Goal: Book appointment/travel/reservation

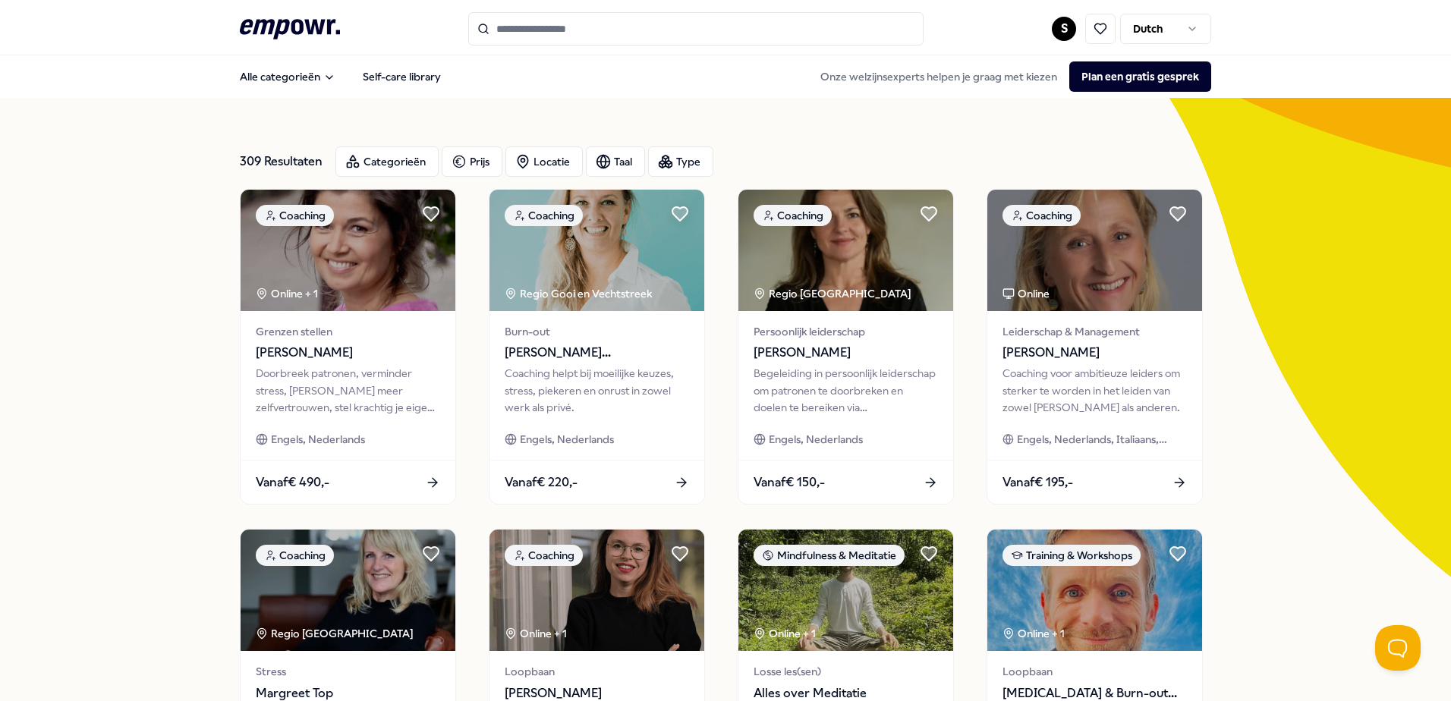
click at [537, 30] on input "Search for products, categories or subcategories" at bounding box center [695, 28] width 455 height 33
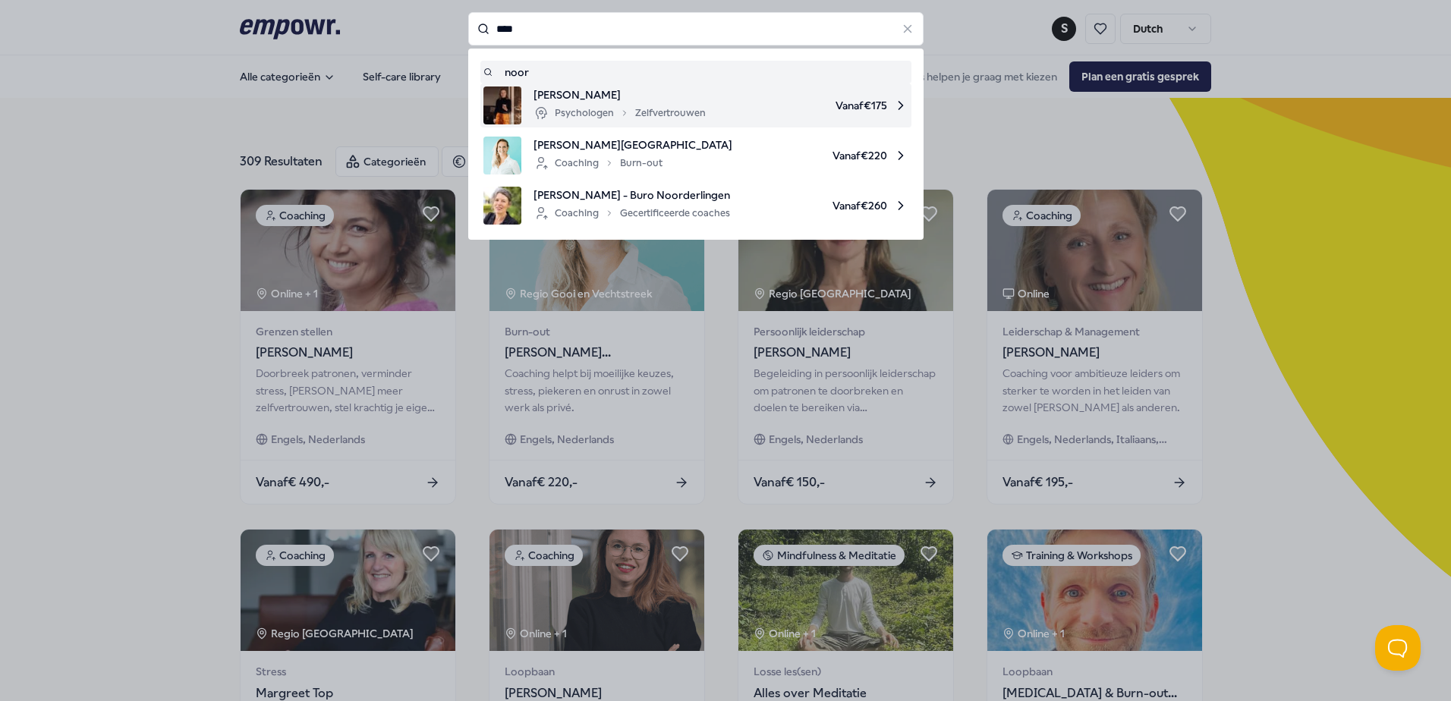
click at [596, 93] on span "[PERSON_NAME]" at bounding box center [620, 95] width 172 height 17
type input "****"
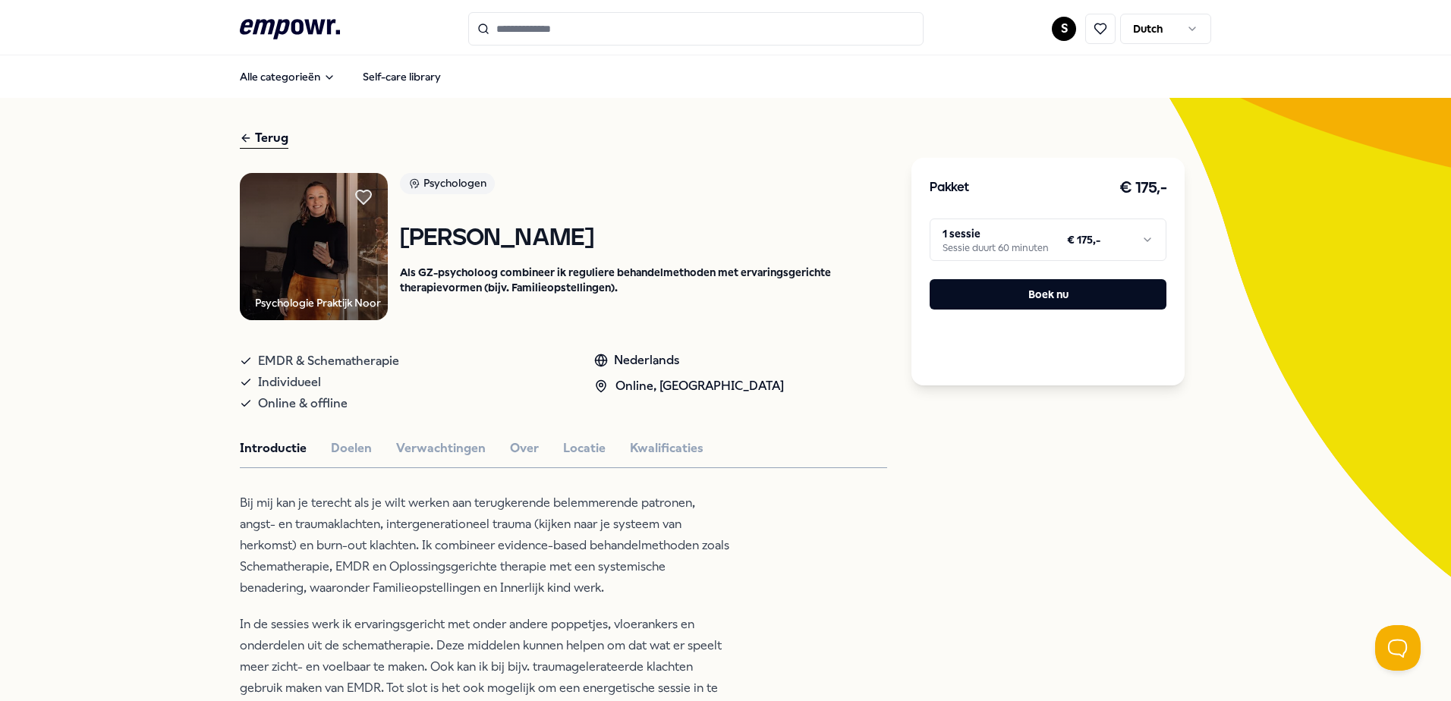
click at [1132, 241] on html ".empowr-logo_svg__cls-1{fill:#03032f} S Dutch Alle categorieën Self-care librar…" at bounding box center [725, 350] width 1451 height 701
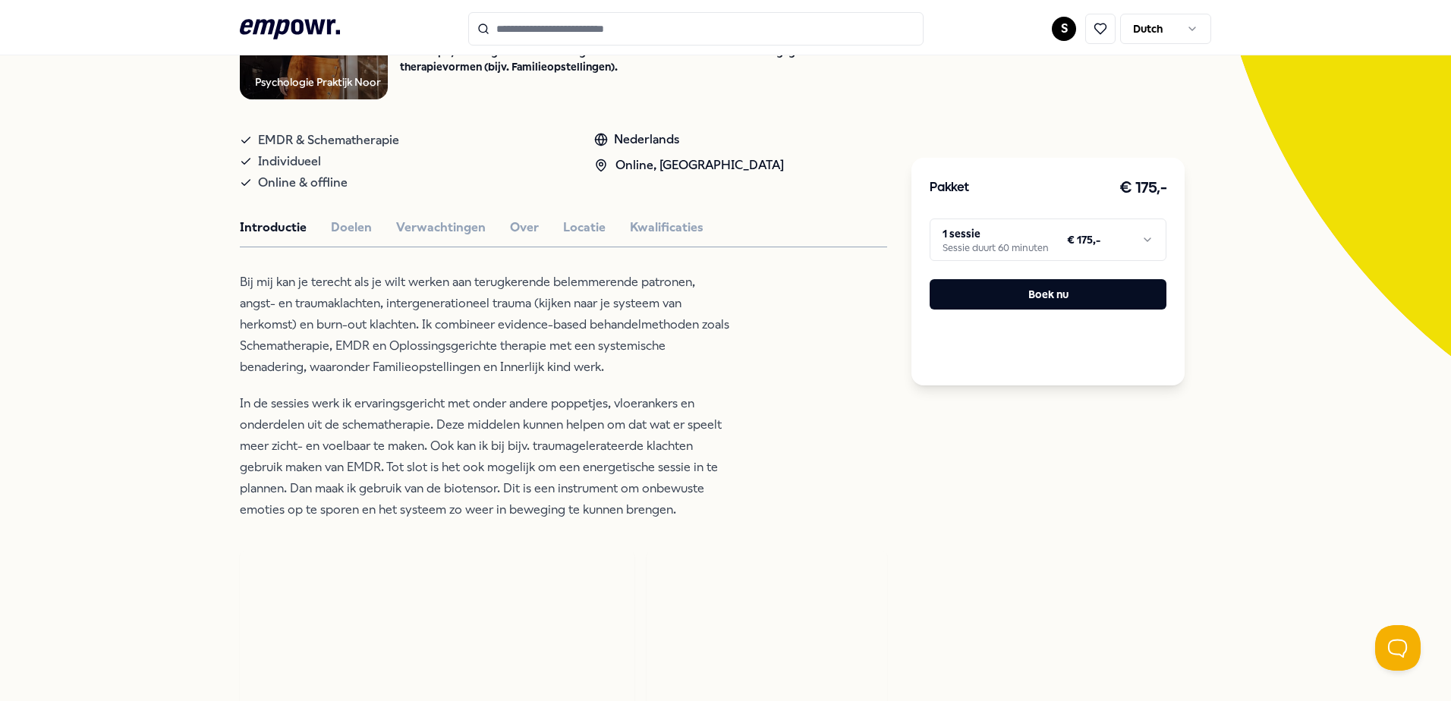
scroll to position [228, 0]
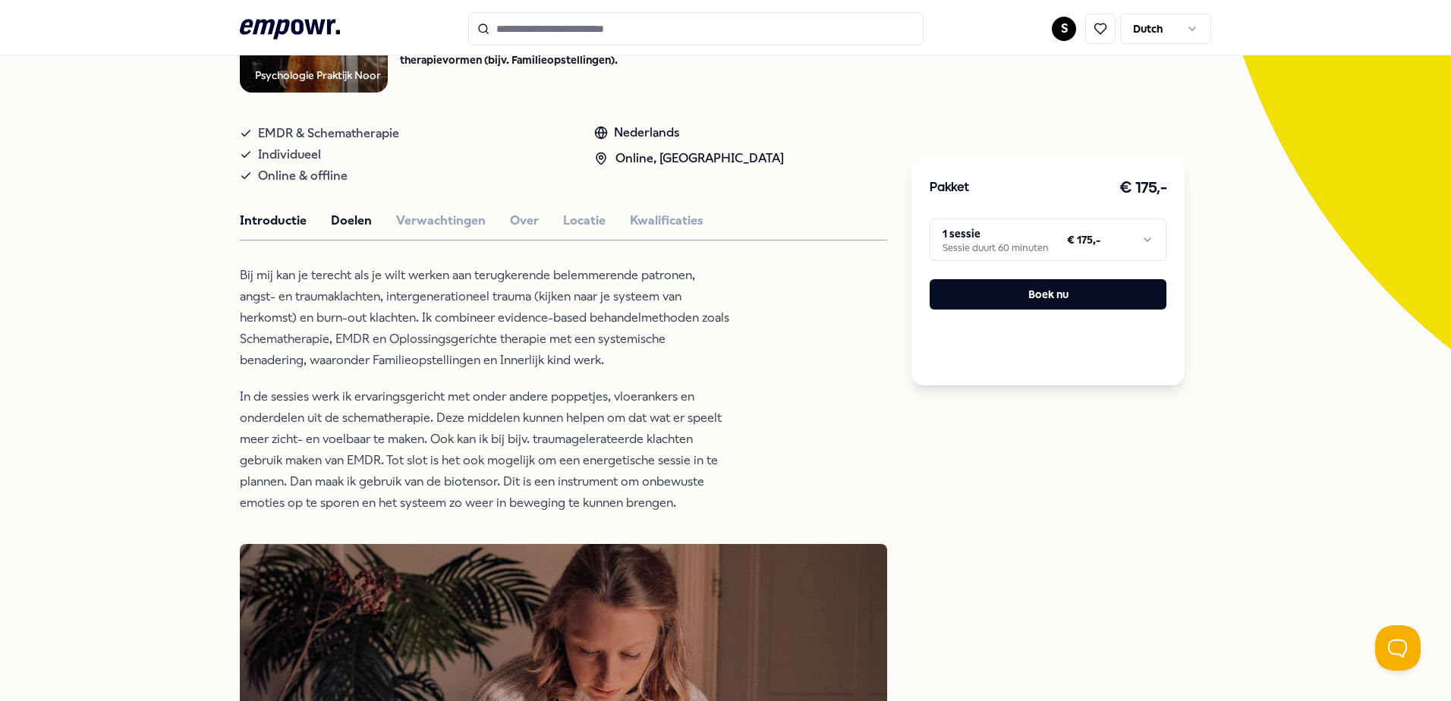
click at [348, 219] on button "Doelen" at bounding box center [351, 221] width 41 height 20
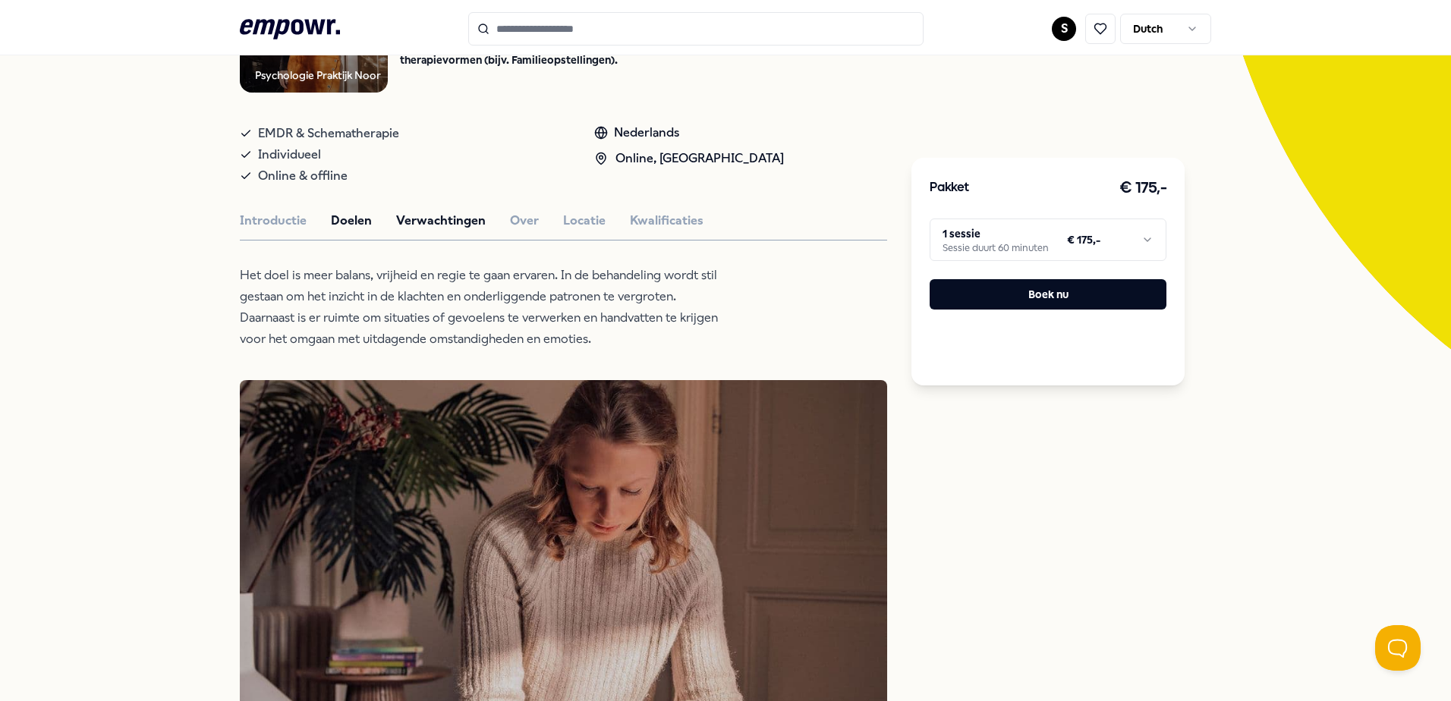
click at [423, 221] on button "Verwachtingen" at bounding box center [441, 221] width 90 height 20
click at [510, 215] on button "Over" at bounding box center [524, 221] width 29 height 20
click at [575, 228] on button "Locatie" at bounding box center [584, 221] width 43 height 20
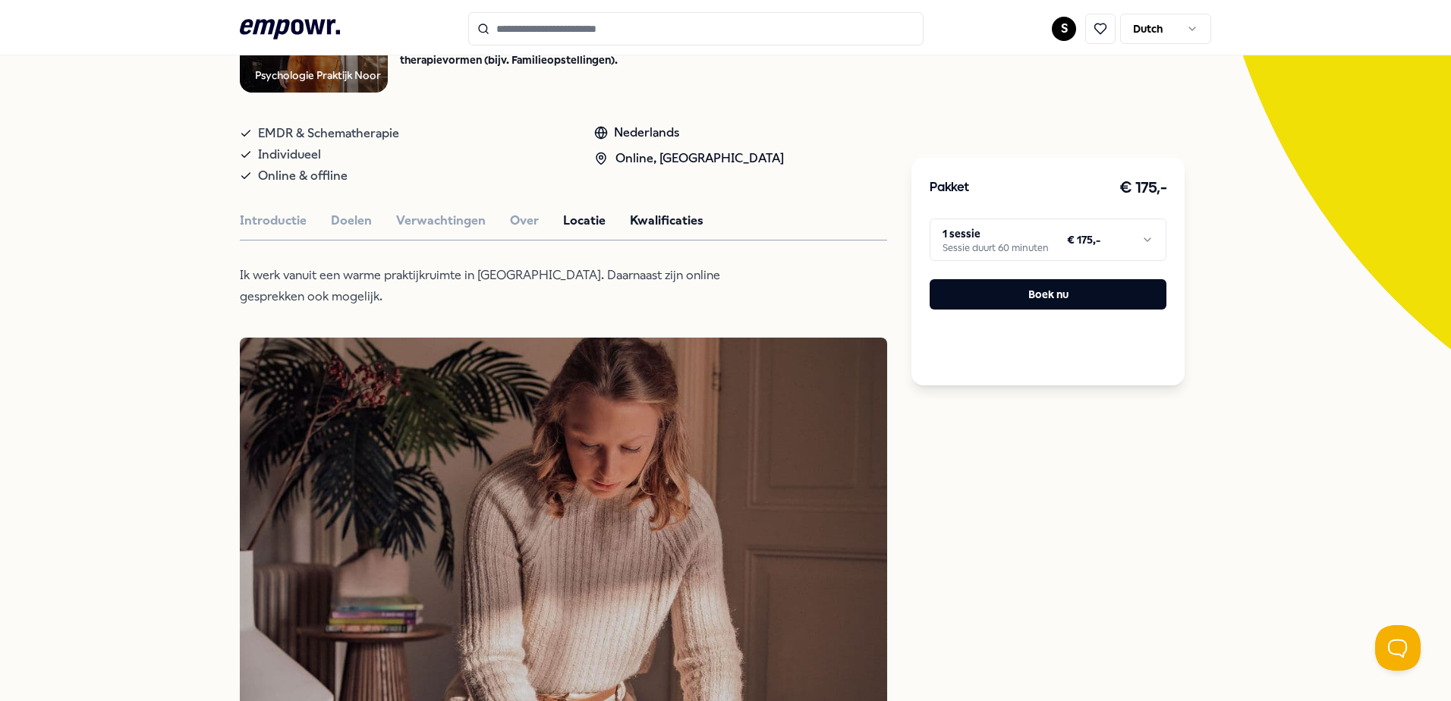
click at [639, 228] on button "Kwalificaties" at bounding box center [667, 221] width 74 height 20
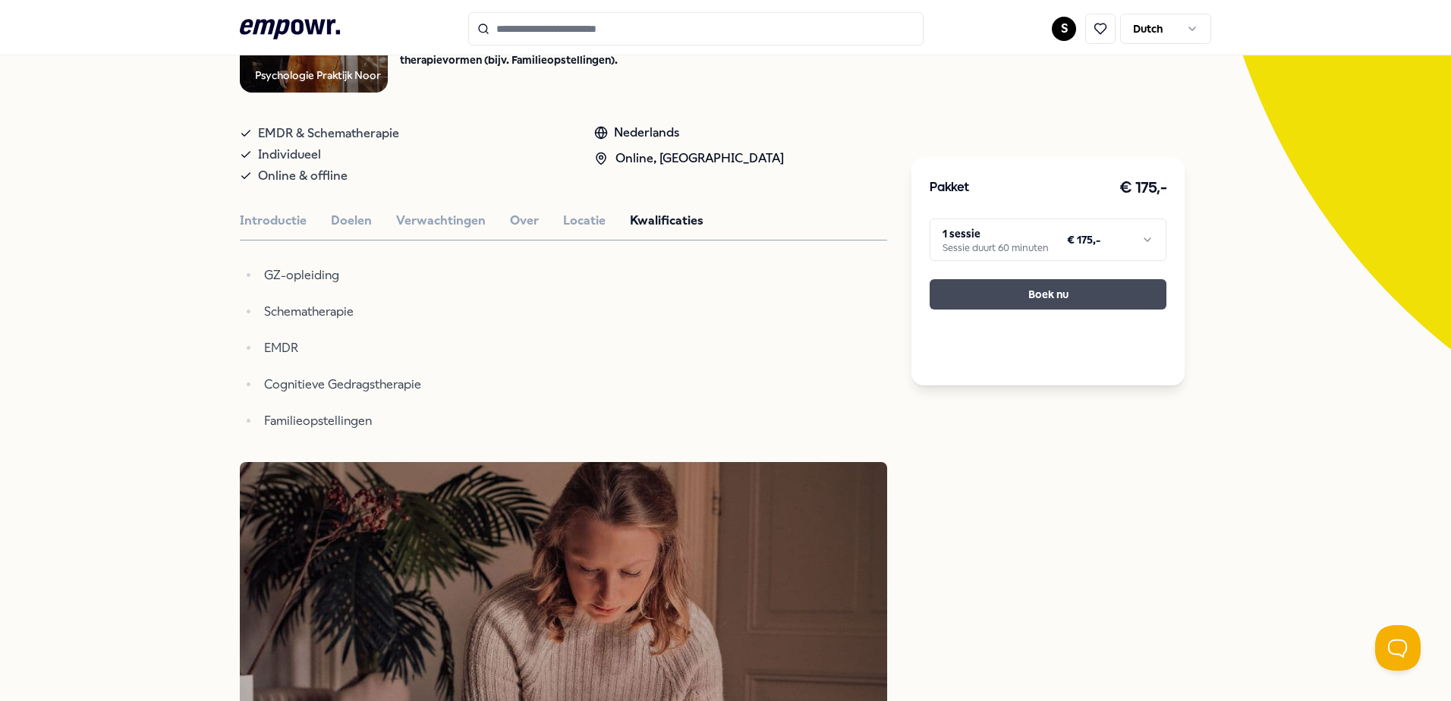
click at [1030, 302] on button "Boek nu" at bounding box center [1048, 294] width 237 height 30
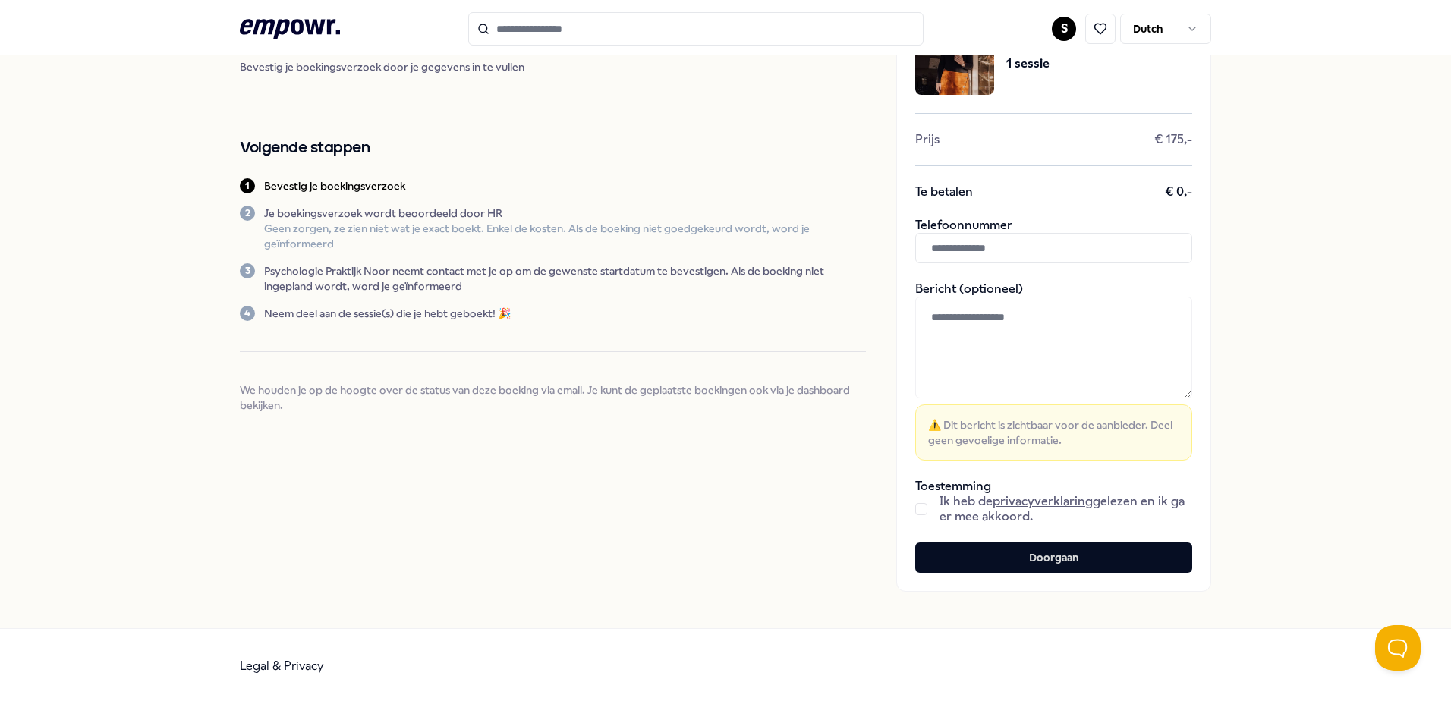
scroll to position [97, 0]
click at [918, 503] on button "button" at bounding box center [921, 507] width 12 height 12
click at [1100, 549] on button "Doorgaan" at bounding box center [1053, 555] width 277 height 30
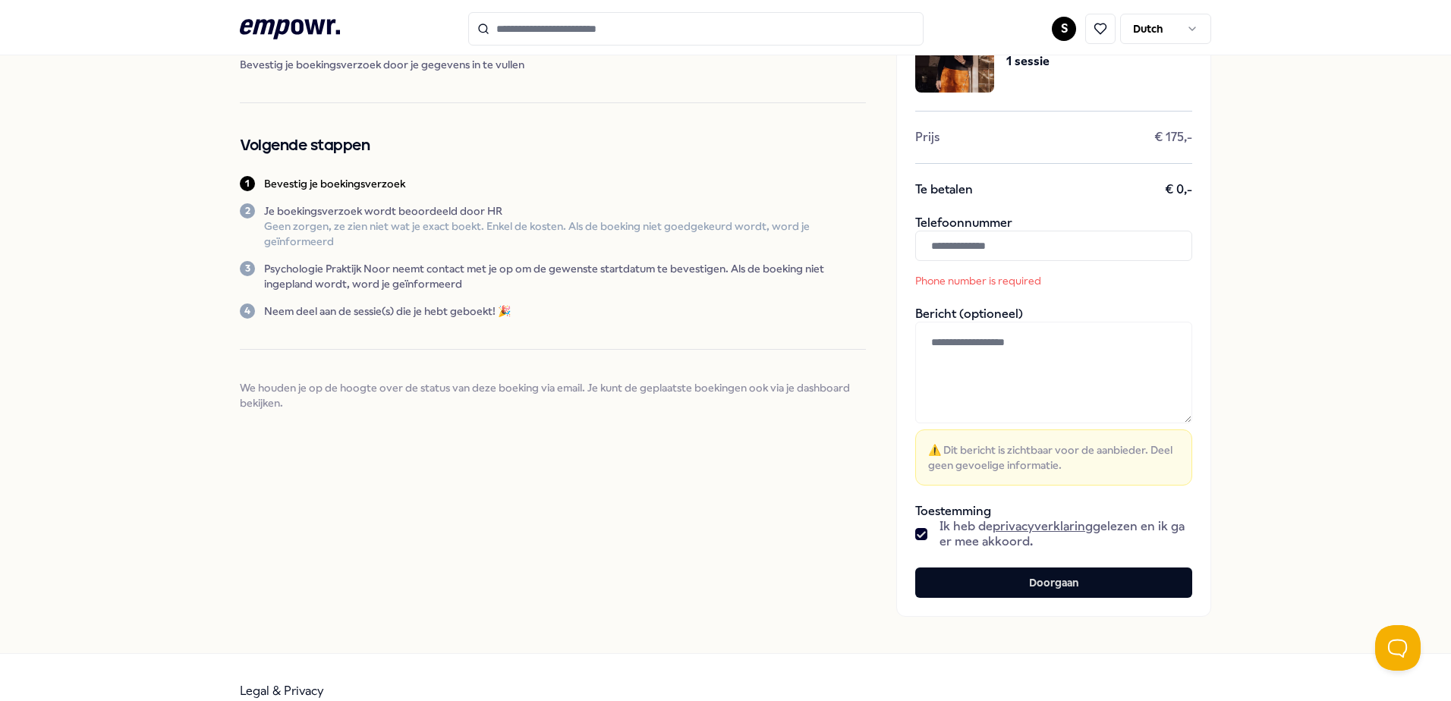
click at [997, 250] on input "text" at bounding box center [1053, 246] width 277 height 30
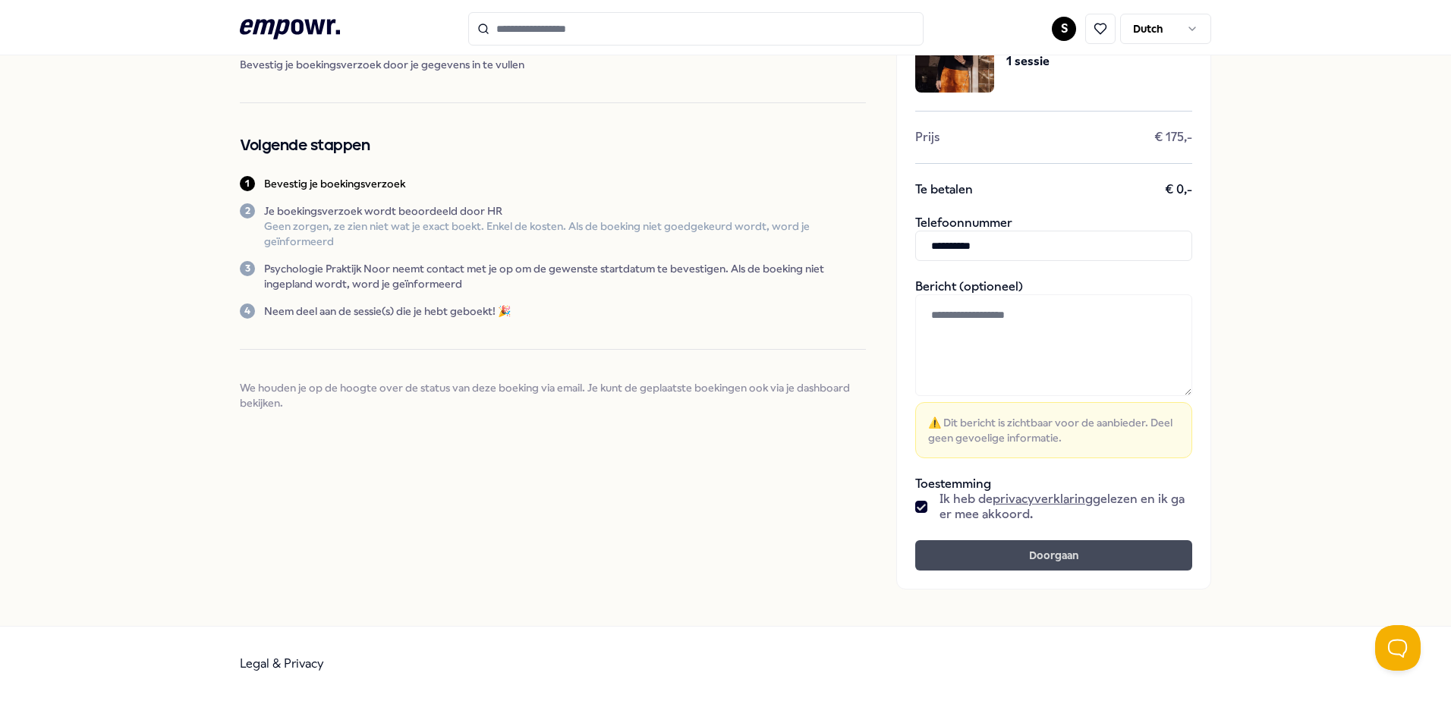
type input "**********"
click at [1061, 561] on button "Doorgaan" at bounding box center [1053, 555] width 277 height 30
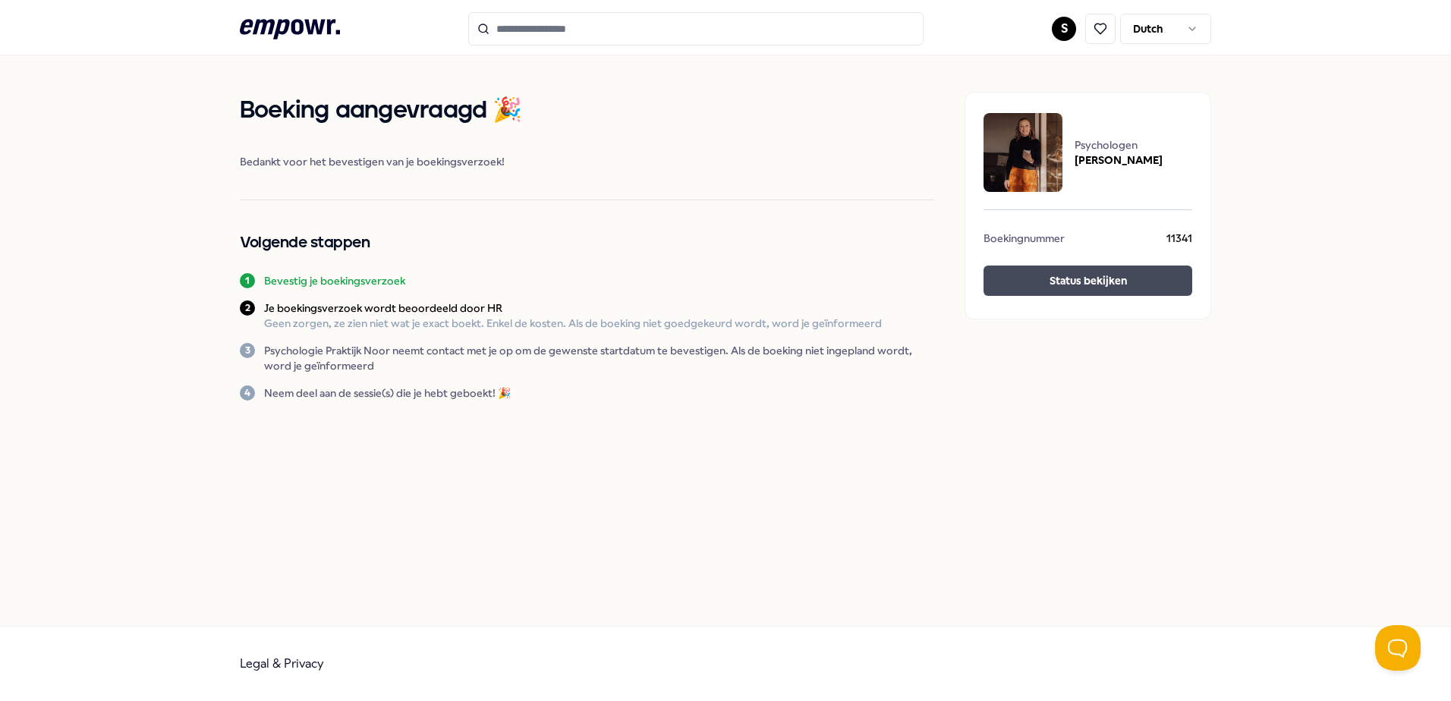
click at [1068, 285] on button "Status bekijken" at bounding box center [1088, 281] width 209 height 30
